Goal: Information Seeking & Learning: Learn about a topic

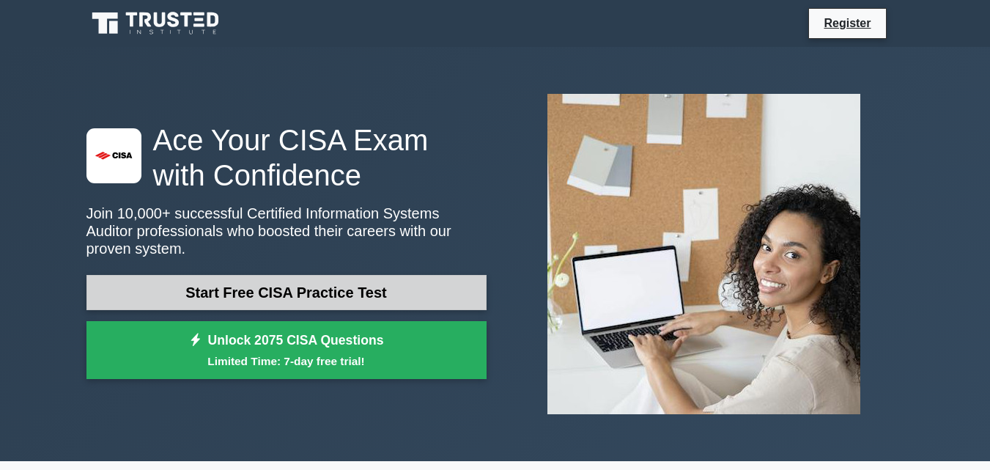
click at [387, 277] on link "Start Free CISA Practice Test" at bounding box center [286, 292] width 400 height 35
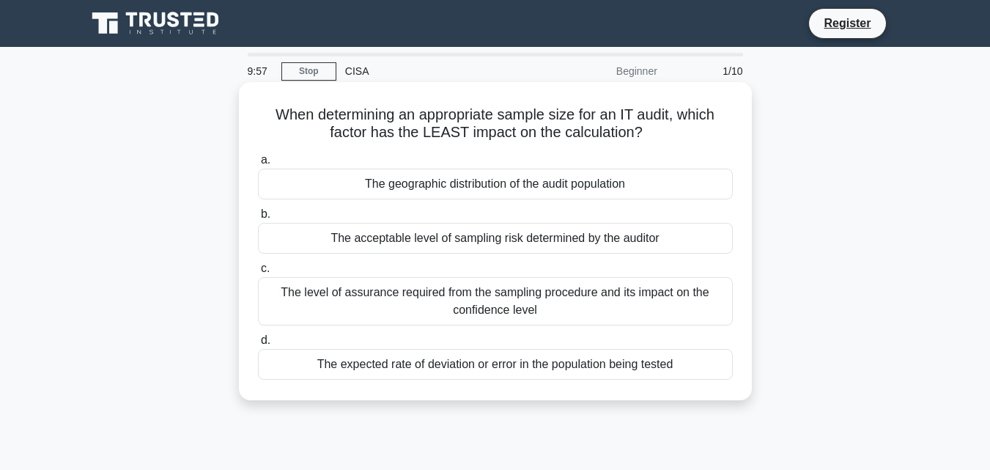
click at [399, 247] on div "The acceptable level of sampling risk determined by the auditor" at bounding box center [495, 238] width 475 height 31
click at [258, 219] on input "b. The acceptable level of sampling risk determined by the auditor" at bounding box center [258, 215] width 0 height 10
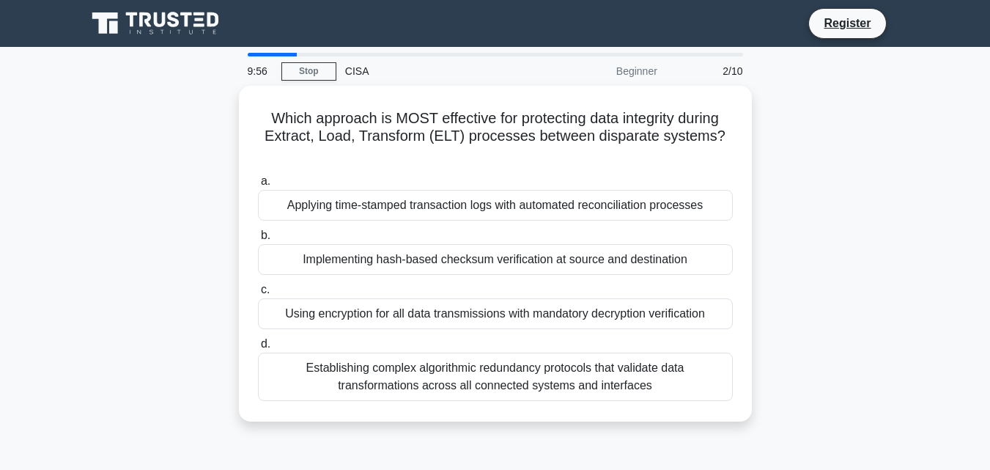
click at [399, 247] on div "Implementing hash-based checksum verification at source and destination" at bounding box center [495, 259] width 475 height 31
click at [258, 240] on input "b. Implementing hash-based checksum verification at source and destination" at bounding box center [258, 236] width 0 height 10
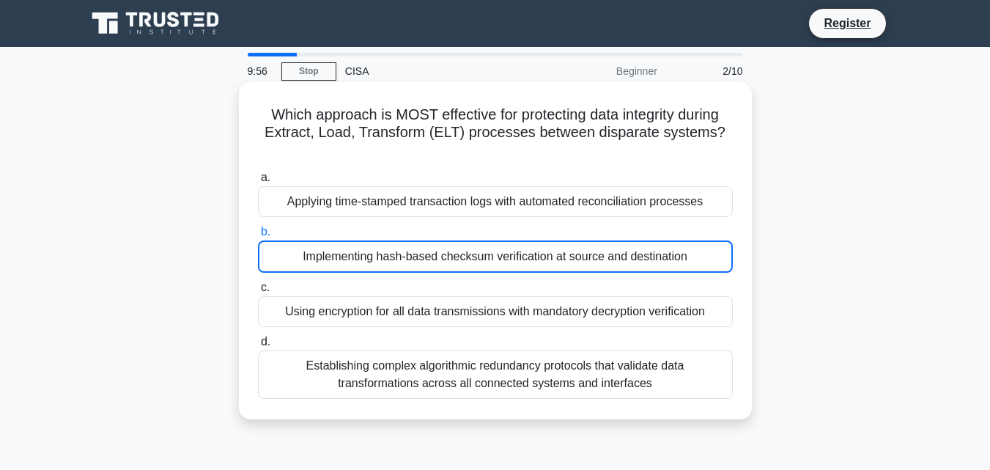
click at [399, 247] on div "Implementing hash-based checksum verification at source and destination" at bounding box center [495, 256] width 475 height 32
click at [258, 237] on input "b. Implementing hash-based checksum verification at source and destination" at bounding box center [258, 232] width 0 height 10
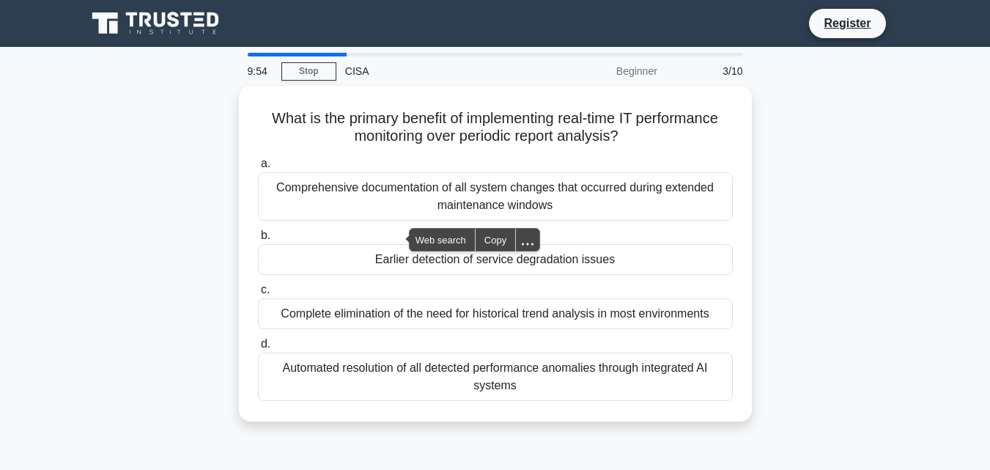
click at [399, 247] on div "Earlier detection of service degradation issues" at bounding box center [495, 259] width 475 height 31
click at [258, 240] on input "b. Earlier detection of service degradation issues" at bounding box center [258, 236] width 0 height 10
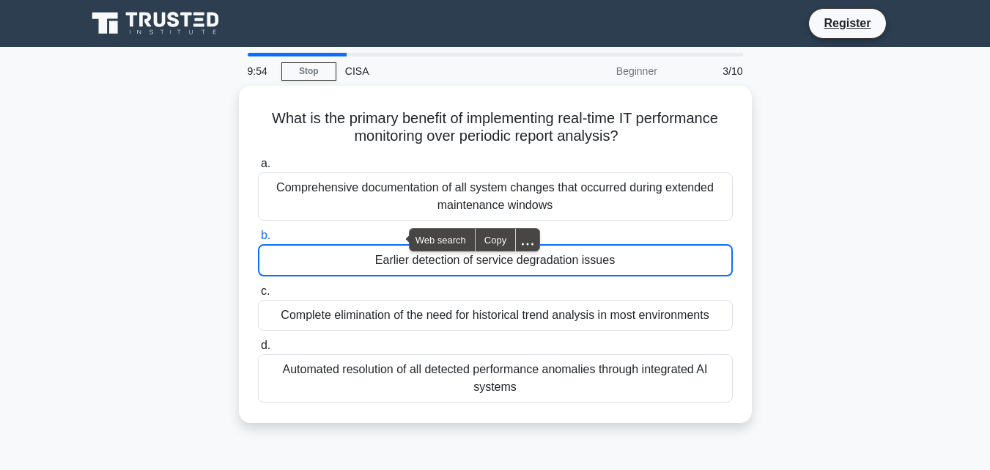
click at [399, 247] on div "Earlier detection of service degradation issues" at bounding box center [495, 260] width 475 height 32
click at [258, 240] on input "b. Earlier detection of service degradation issues" at bounding box center [258, 236] width 0 height 10
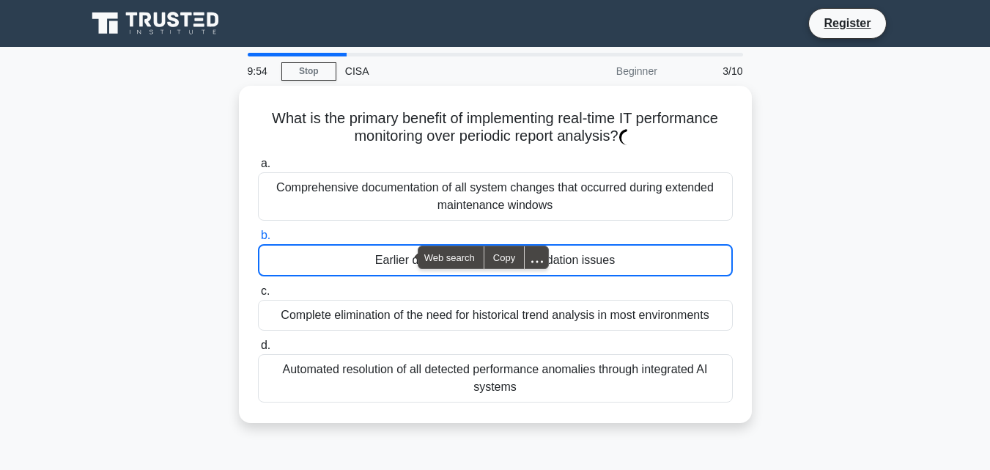
click at [399, 247] on div "Earlier detection of service degradation issues" at bounding box center [495, 260] width 475 height 32
click at [258, 240] on input "b. Earlier detection of service degradation issues" at bounding box center [258, 236] width 0 height 10
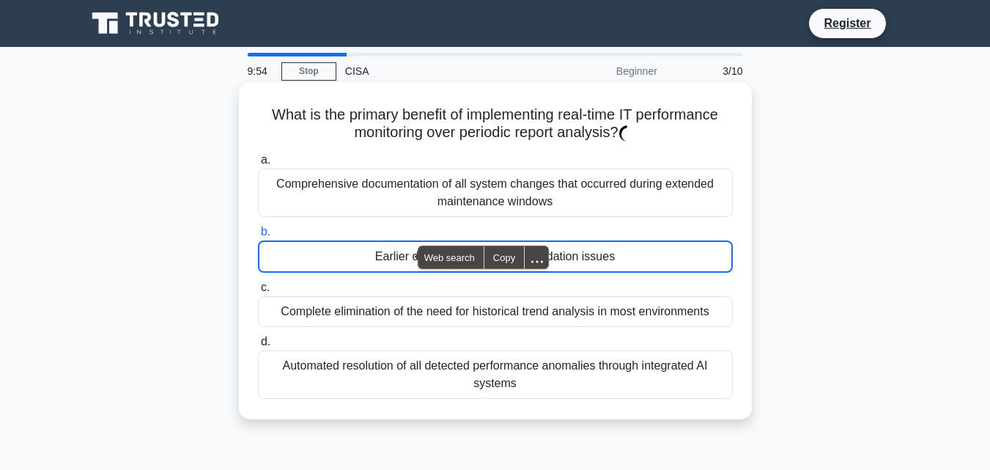
click at [399, 247] on div "Earlier detection of service degradation issues" at bounding box center [495, 256] width 475 height 32
click at [258, 237] on input "b. Earlier detection of service degradation issues" at bounding box center [258, 232] width 0 height 10
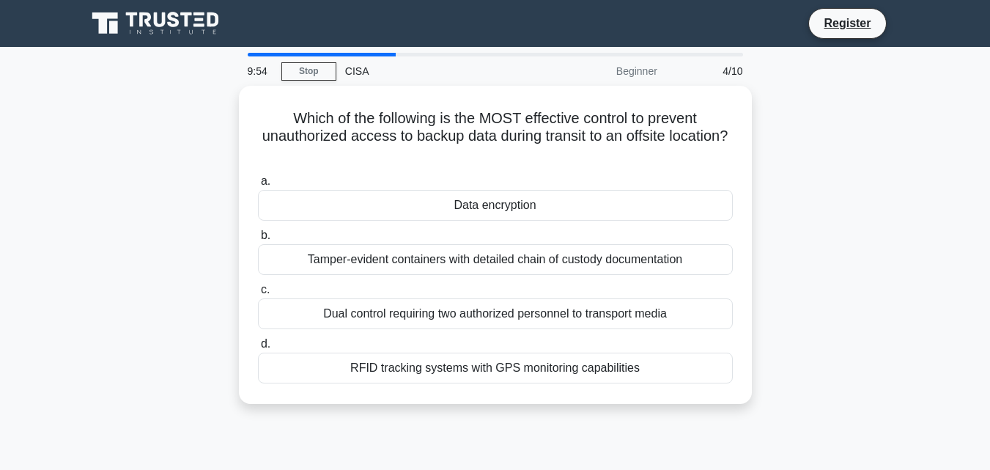
click at [399, 247] on div "Tamper-evident containers with detailed chain of custody documentation" at bounding box center [495, 259] width 475 height 31
click at [258, 240] on input "b. Tamper-evident containers with detailed chain of custody documentation" at bounding box center [258, 236] width 0 height 10
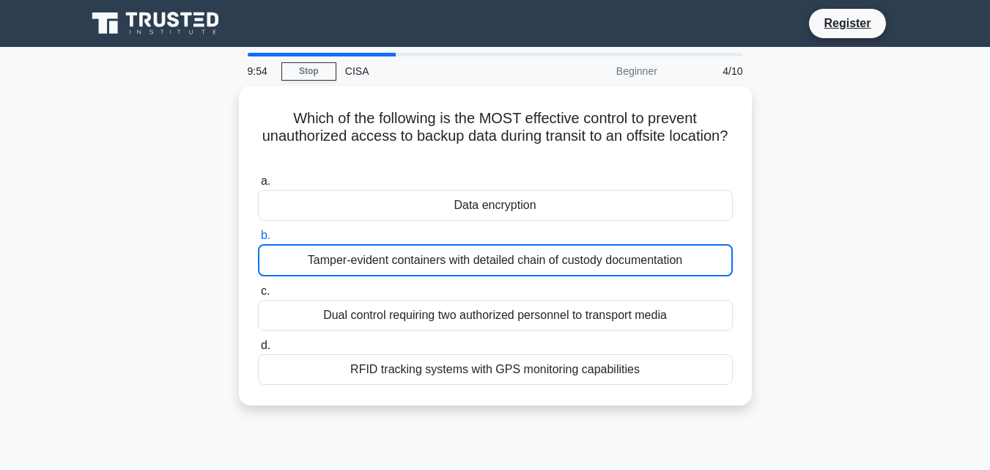
click at [399, 247] on div "Tamper-evident containers with detailed chain of custody documentation" at bounding box center [495, 260] width 475 height 32
click at [258, 240] on input "b. Tamper-evident containers with detailed chain of custody documentation" at bounding box center [258, 236] width 0 height 10
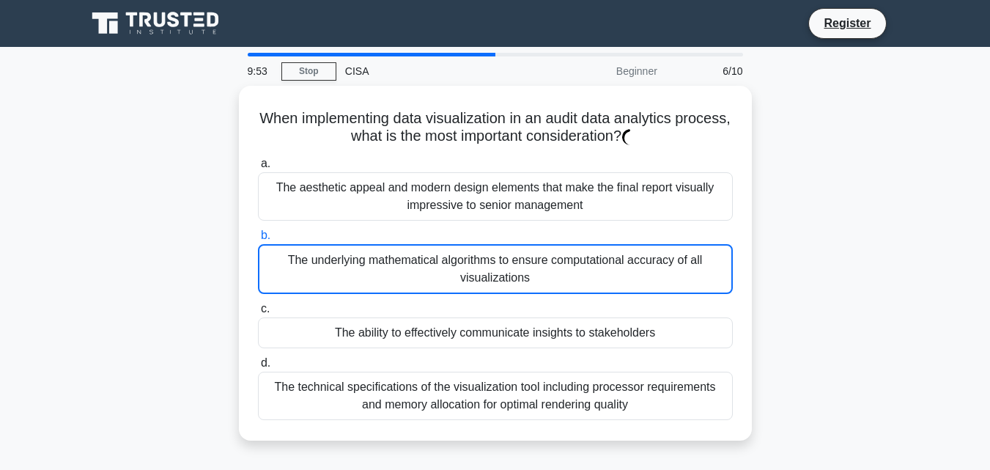
click at [399, 247] on div "The underlying mathematical algorithms to ensure computational accuracy of all …" at bounding box center [495, 269] width 475 height 50
click at [258, 240] on input "b. The underlying mathematical algorithms to ensure computational accuracy of a…" at bounding box center [258, 236] width 0 height 10
click at [399, 247] on div "The underlying mathematical algorithms to ensure computational accuracy of all …" at bounding box center [495, 269] width 475 height 50
click at [258, 240] on input "b. The underlying mathematical algorithms to ensure computational accuracy of a…" at bounding box center [258, 236] width 0 height 10
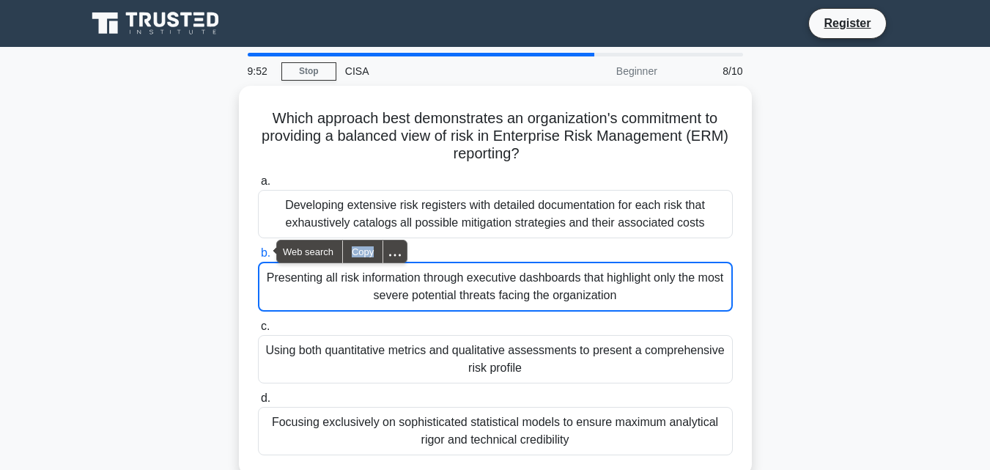
click at [399, 247] on div at bounding box center [394, 251] width 23 height 22
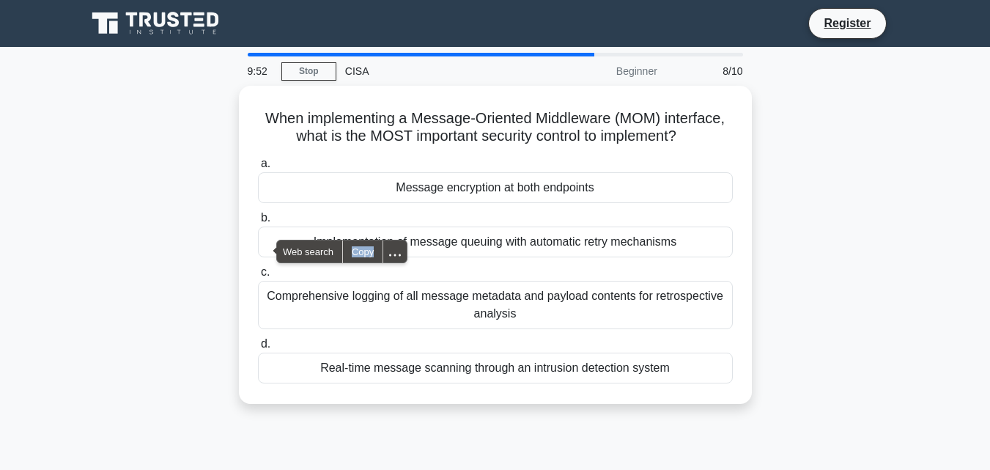
click at [399, 247] on div at bounding box center [394, 251] width 23 height 22
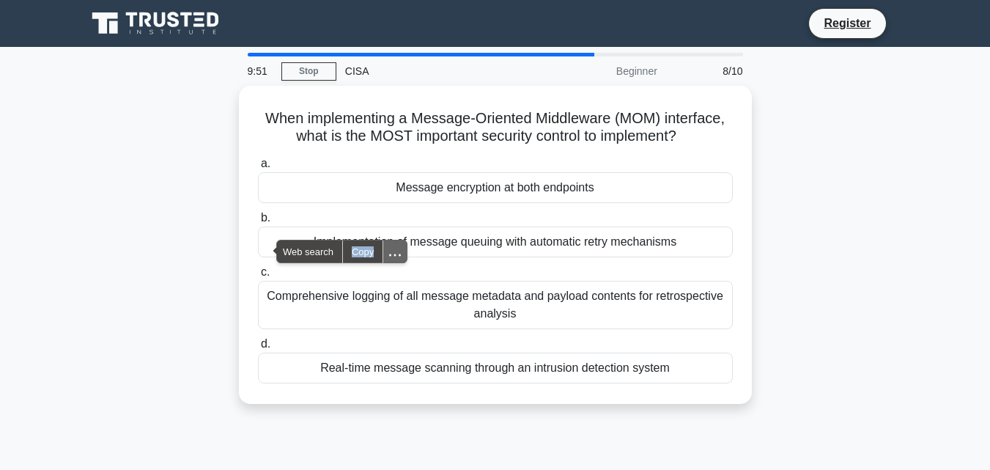
click at [399, 247] on div at bounding box center [394, 251] width 23 height 22
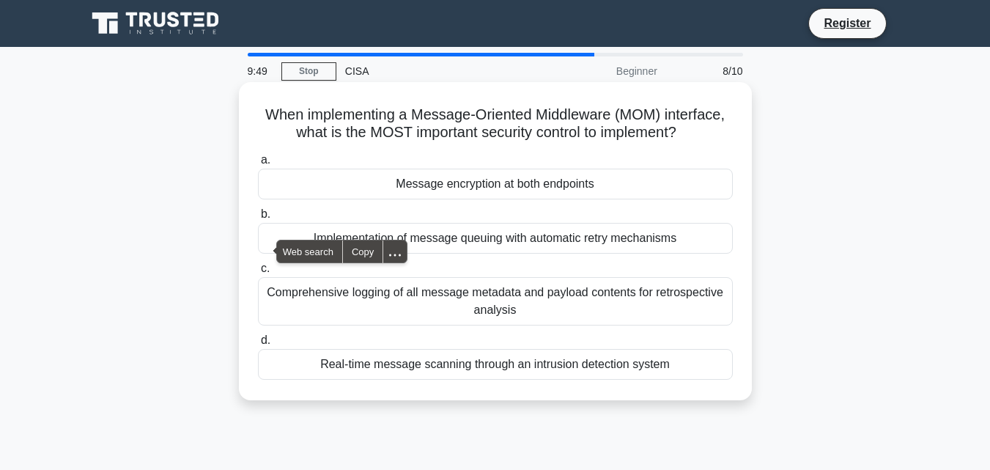
click at [435, 172] on div "Message encryption at both endpoints" at bounding box center [495, 184] width 475 height 31
click at [258, 165] on input "a. Message encryption at both endpoints" at bounding box center [258, 160] width 0 height 10
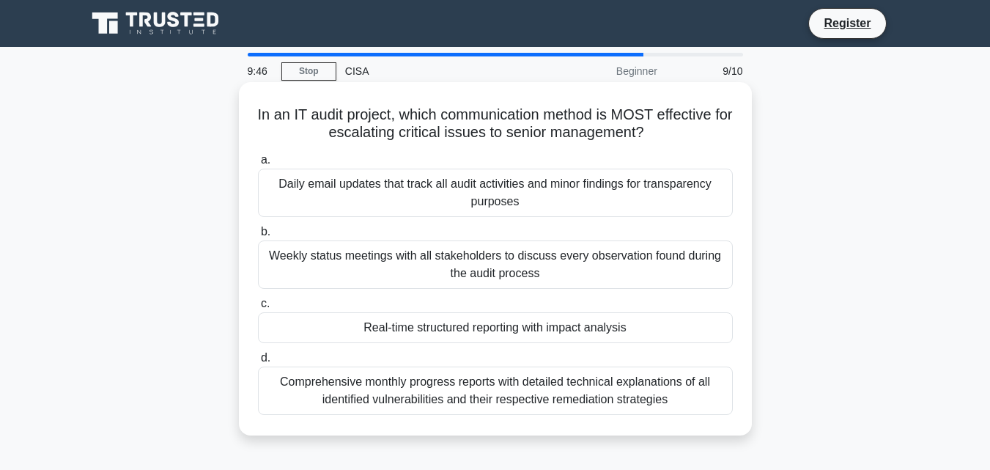
click at [438, 185] on div "Daily email updates that track all audit activities and minor findings for tran…" at bounding box center [495, 193] width 475 height 48
click at [258, 165] on input "a. Daily email updates that track all audit activities and minor findings for t…" at bounding box center [258, 160] width 0 height 10
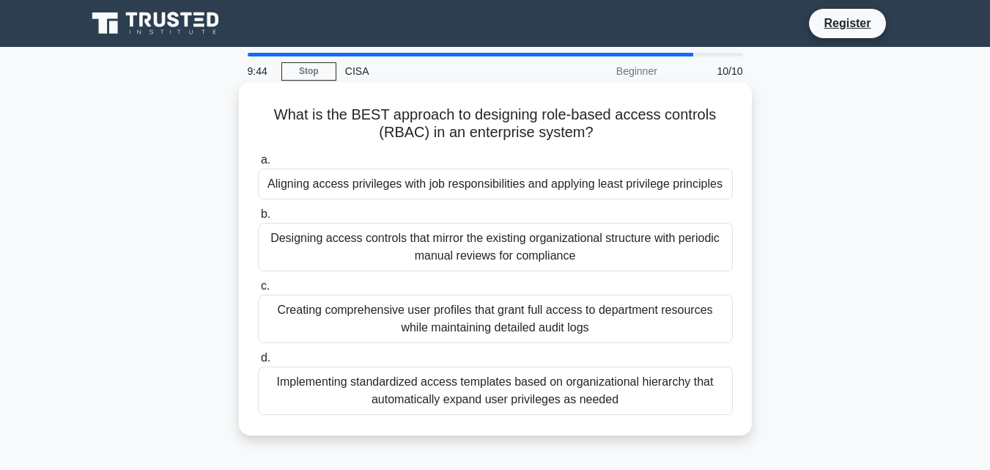
click at [425, 218] on label "b. Designing access controls that mirror the existing organizational structure …" at bounding box center [495, 238] width 475 height 66
click at [258, 218] on input "b. Designing access controls that mirror the existing organizational structure …" at bounding box center [258, 215] width 0 height 10
